Goal: Find specific page/section: Find specific page/section

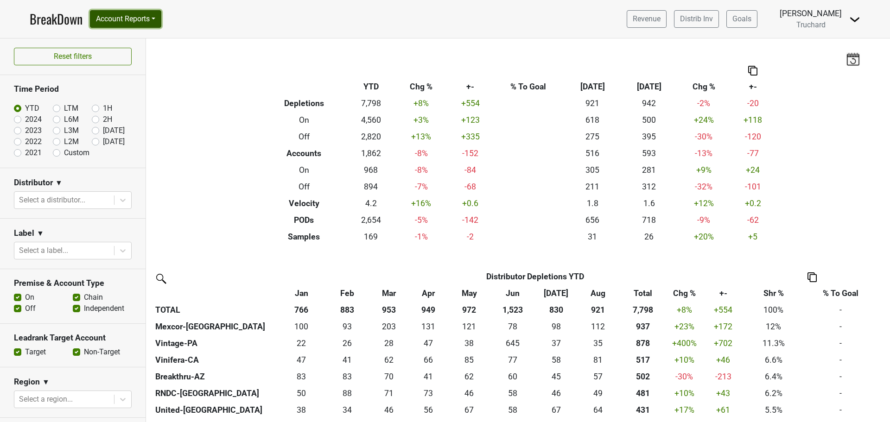
click at [142, 21] on button "Account Reports" at bounding box center [125, 19] width 71 height 18
click at [140, 106] on link "CRM Notes" at bounding box center [131, 99] width 82 height 15
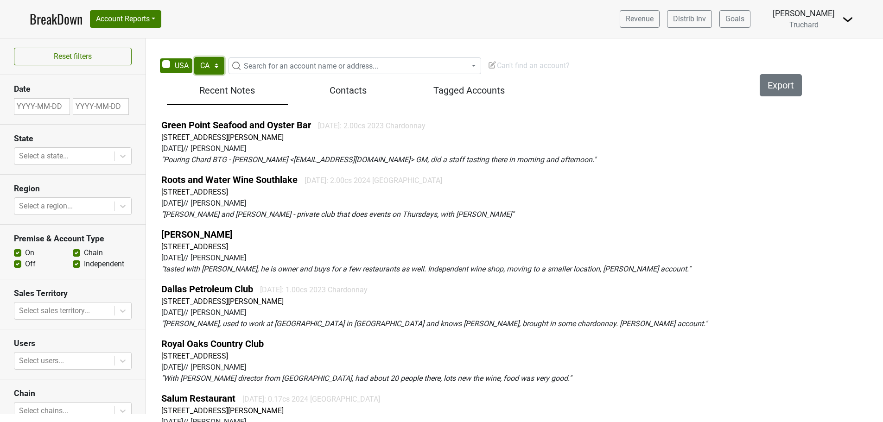
click at [211, 70] on select "AK AL AR AZ CA CO CT DC DE FL GA HI IA ID IL IN KS KY LA MA MD ME MI MN MO MS M…" at bounding box center [209, 66] width 30 height 18
select select "NC"
click at [194, 57] on select "AK AL AR AZ CA CO CT DC DE FL GA HI IA ID IL IN KS KY LA MA MD ME MI MN MO MS M…" at bounding box center [209, 66] width 30 height 18
click at [57, 159] on div at bounding box center [64, 156] width 90 height 13
type input "n"
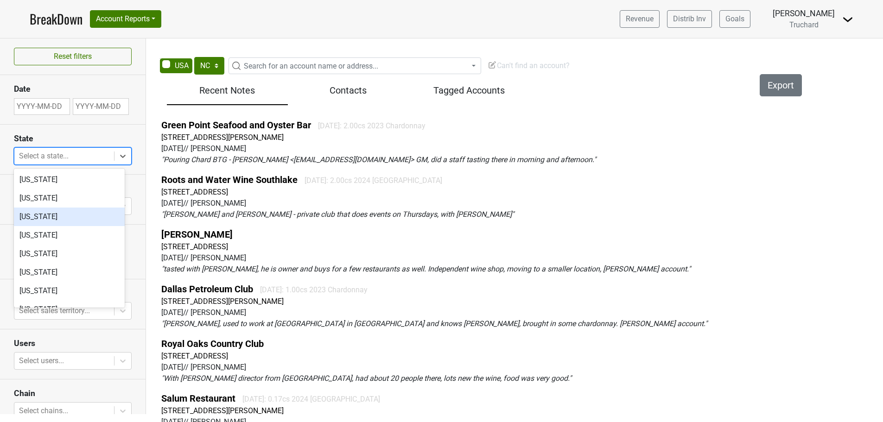
type input "c"
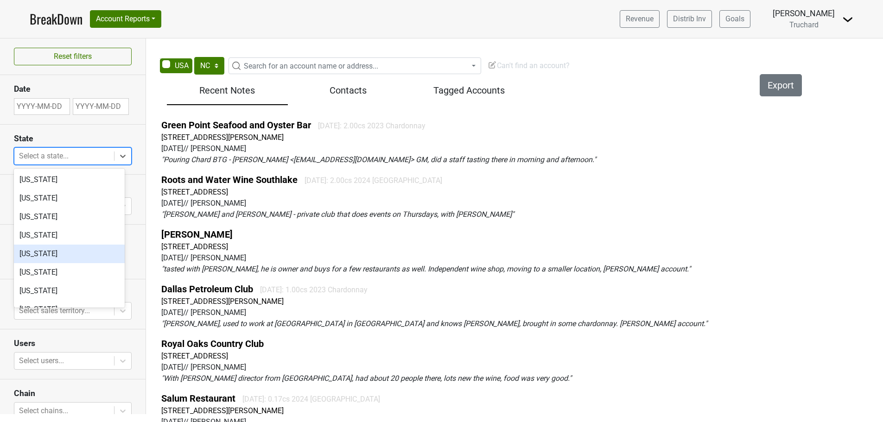
type input "o"
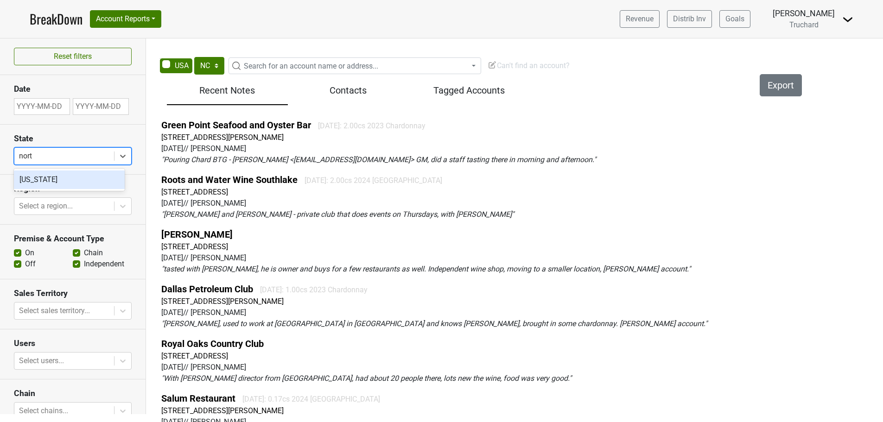
type input "north"
click at [70, 184] on div "North Carolina" at bounding box center [69, 180] width 111 height 19
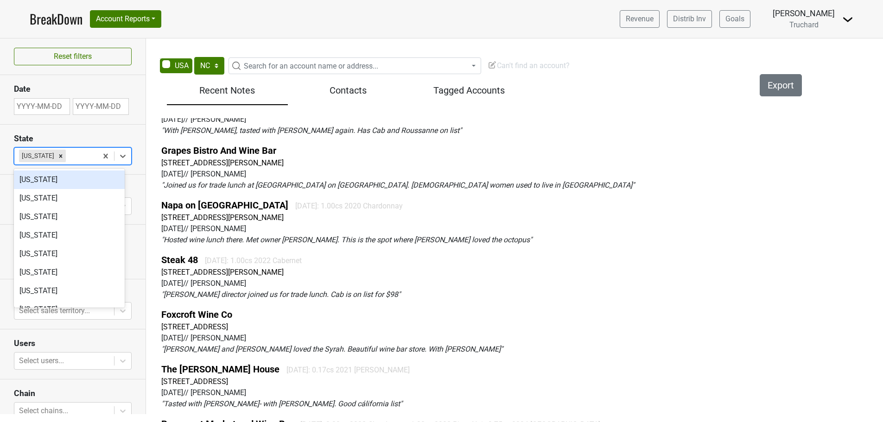
scroll to position [973, 0]
